Goal: Task Accomplishment & Management: Manage account settings

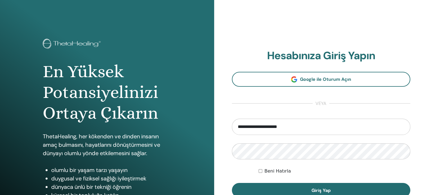
type input "**********"
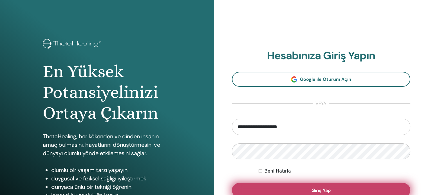
click at [317, 187] on button "Giriş Yap" at bounding box center [321, 190] width 179 height 15
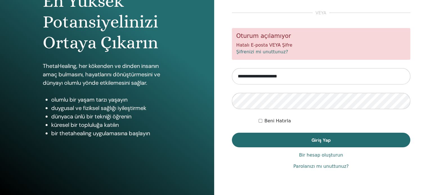
scroll to position [74, 0]
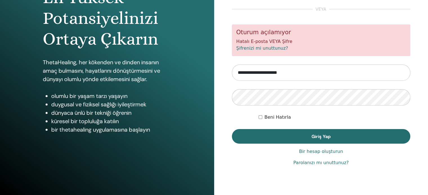
click at [338, 163] on font "Parolanızı mı unuttunuz?" at bounding box center [320, 162] width 55 height 5
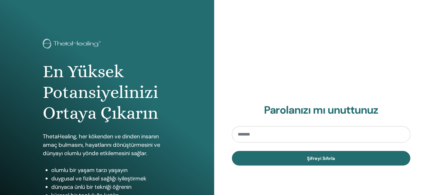
click at [271, 137] on input "email" at bounding box center [321, 135] width 179 height 16
type input "**********"
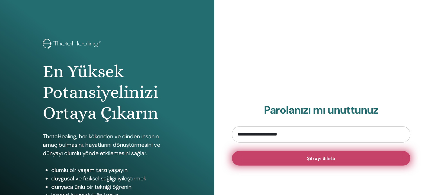
click at [313, 160] on font "Şifreyi Sıfırla" at bounding box center [321, 159] width 28 height 6
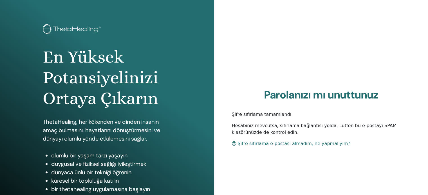
scroll to position [28, 0]
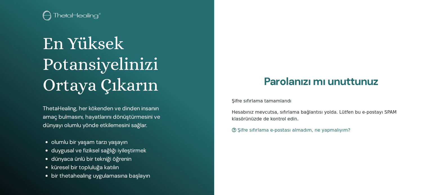
click at [265, 132] on font "Şifre sıfırlama e-postası almadım, ne yapmalıyım?" at bounding box center [294, 130] width 112 height 5
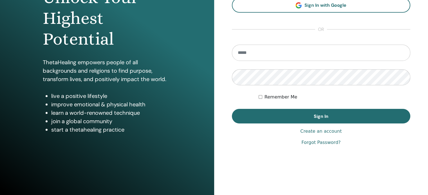
scroll to position [74, 0]
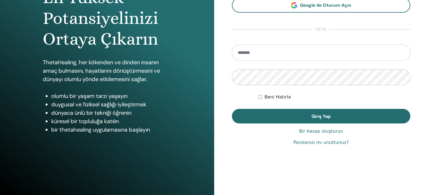
click at [245, 55] on input "email" at bounding box center [321, 53] width 179 height 16
type input "**********"
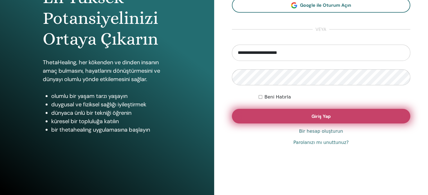
click at [324, 118] on font "Giriş Yap" at bounding box center [320, 117] width 19 height 6
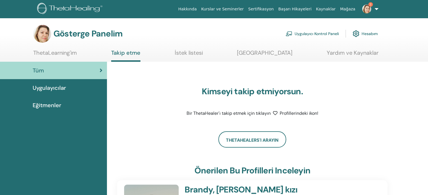
click at [41, 87] on font "Uygulayıcılar" at bounding box center [49, 87] width 33 height 7
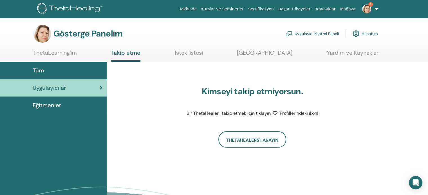
click at [47, 52] on font "ThetaLearning'im" at bounding box center [55, 52] width 44 height 7
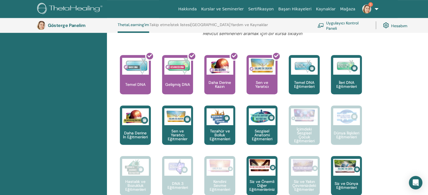
scroll to position [223, 0]
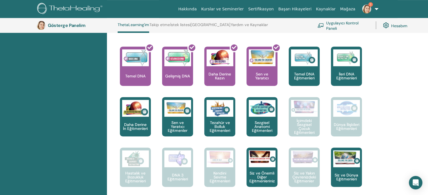
drag, startPoint x: 430, startPoint y: 43, endPoint x: 410, endPoint y: 88, distance: 48.7
drag, startPoint x: 410, startPoint y: 88, endPoint x: 408, endPoint y: 76, distance: 12.1
click at [408, 76] on div "Merhaba GÜL Yolculuğunuz burada başlıyor; ThetaLearning Genel Merkezi'ne hoş ge…" at bounding box center [267, 193] width 321 height 679
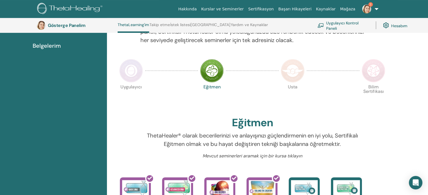
scroll to position [81, 0]
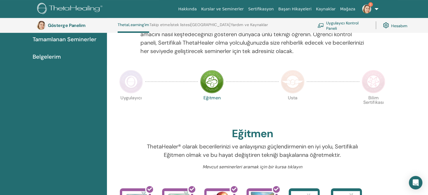
click at [127, 85] on img at bounding box center [131, 82] width 24 height 24
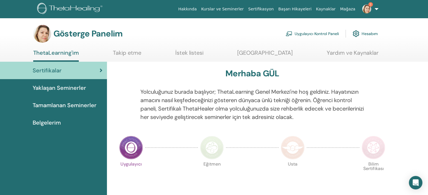
drag, startPoint x: 428, startPoint y: 46, endPoint x: 391, endPoint y: 67, distance: 42.7
click at [391, 67] on html "Hakkında Kurslar ve Seminerler Sertifikasyon Başarı Hikayeleri Kaynaklar Mağaza…" at bounding box center [214, 97] width 428 height 195
click at [44, 121] on font "Belgelerim" at bounding box center [47, 122] width 28 height 7
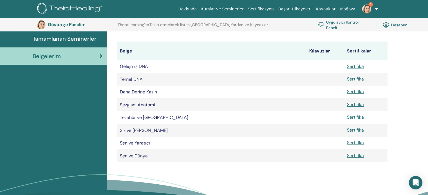
scroll to position [80, 0]
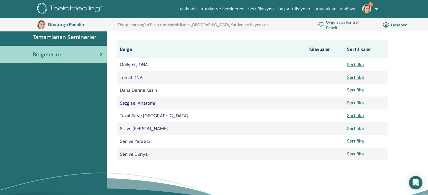
click at [360, 132] on font "Sertifika" at bounding box center [355, 129] width 17 height 6
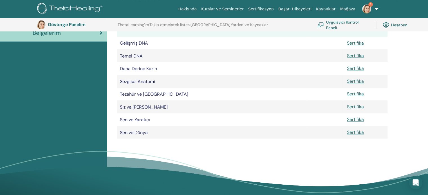
scroll to position [90, 0]
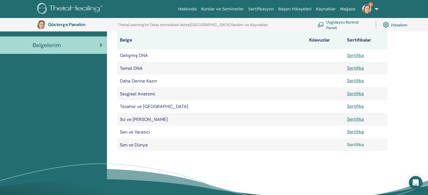
click at [358, 146] on font "Sertifika" at bounding box center [355, 145] width 17 height 6
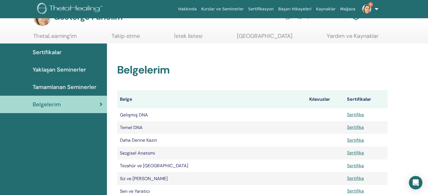
scroll to position [0, 0]
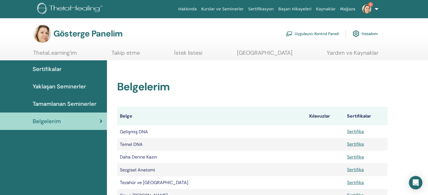
click at [82, 103] on font "Tamamlanan Seminerler" at bounding box center [65, 103] width 64 height 7
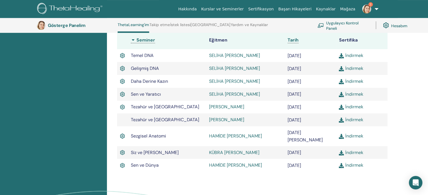
scroll to position [171, 0]
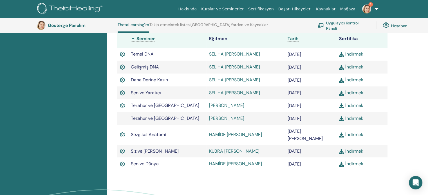
click at [365, 8] on img at bounding box center [366, 8] width 9 height 9
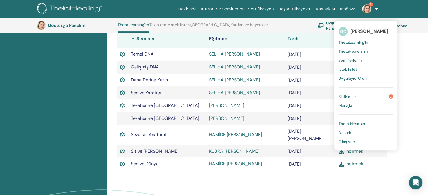
click at [358, 96] on link "Bildirimler 2" at bounding box center [365, 96] width 55 height 9
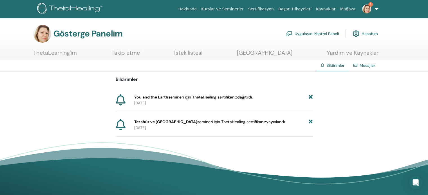
click at [376, 8] on link "2" at bounding box center [368, 9] width 23 height 18
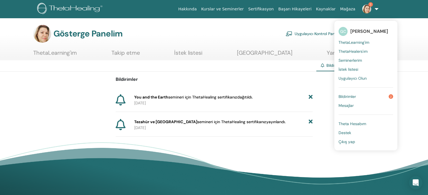
click at [352, 144] on font "Çıkış yap" at bounding box center [346, 141] width 17 height 5
